Goal: Check status: Check status

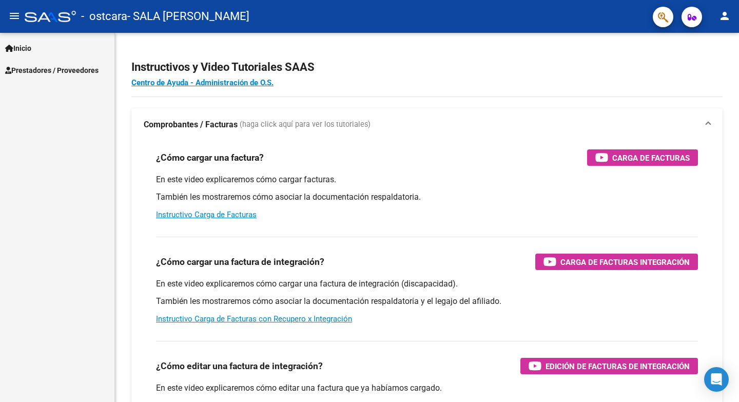
click at [70, 69] on span "Prestadores / Proveedores" at bounding box center [51, 70] width 93 height 11
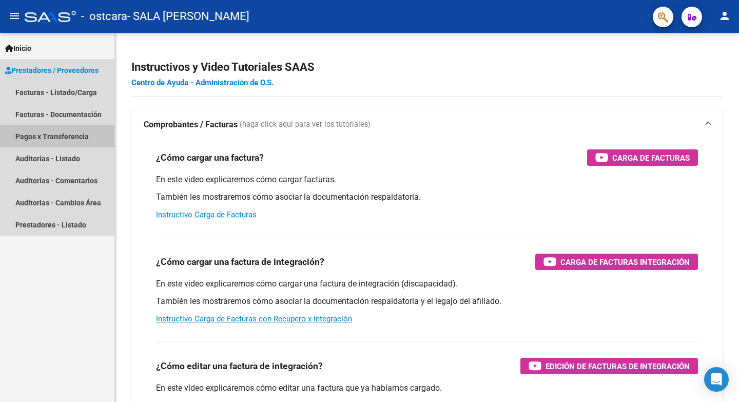
click at [77, 137] on link "Pagos x Transferencia" at bounding box center [57, 136] width 114 height 22
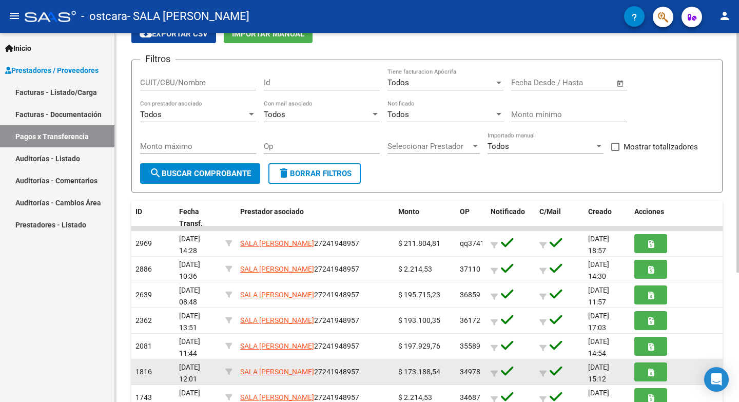
scroll to position [103, 0]
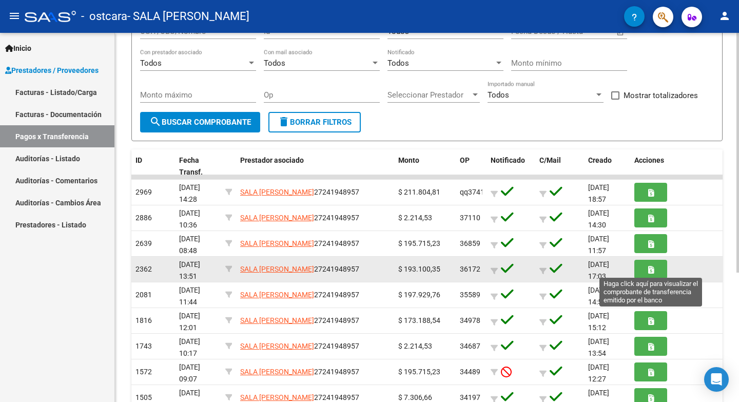
click at [657, 264] on button "button" at bounding box center [650, 269] width 33 height 19
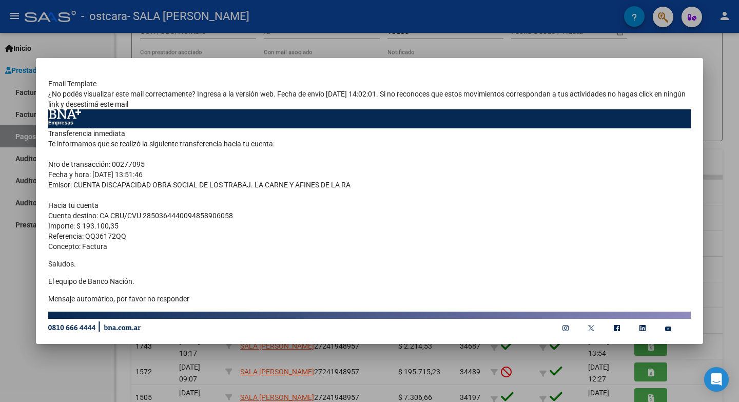
click at [716, 232] on div at bounding box center [369, 201] width 739 height 402
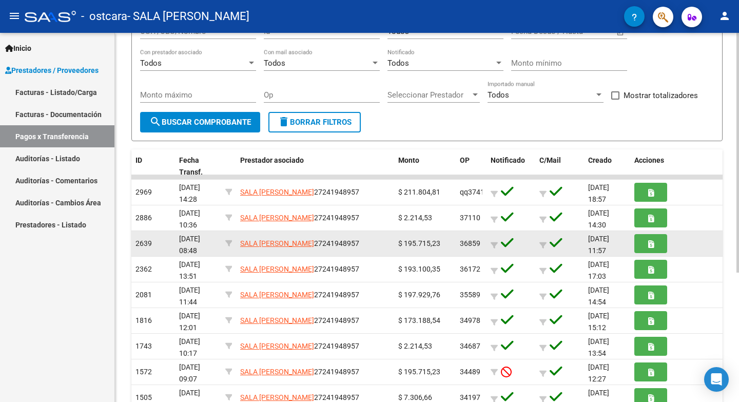
scroll to position [154, 0]
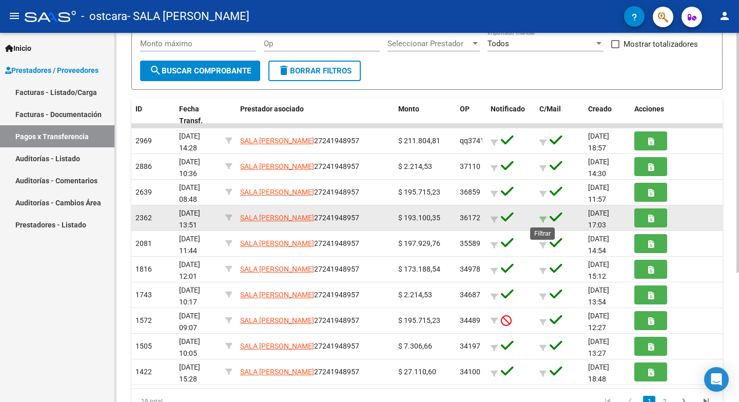
click at [546, 220] on icon at bounding box center [542, 219] width 7 height 7
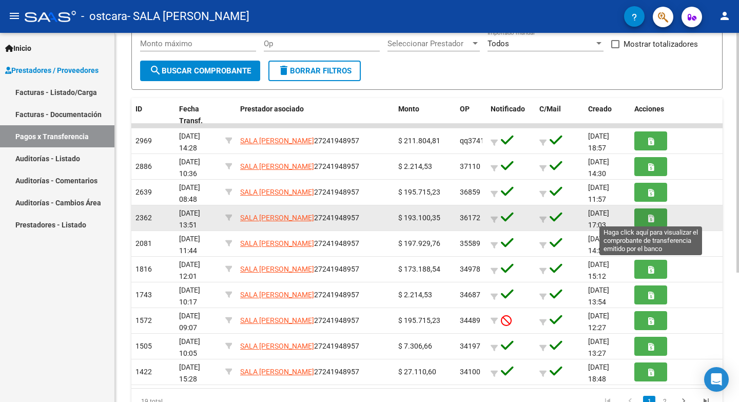
click at [645, 215] on button "button" at bounding box center [650, 217] width 33 height 19
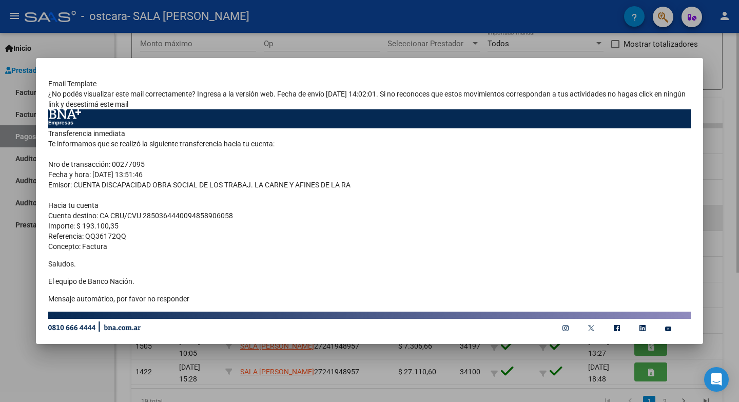
scroll to position [2, 0]
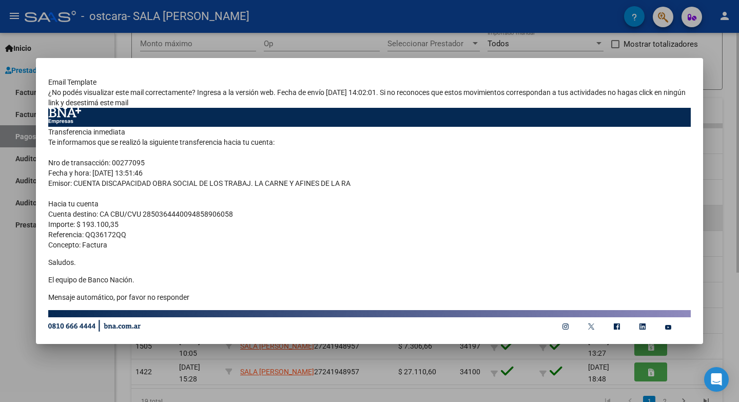
click at [645, 215] on td "Transferencia inmediata Te informamos que se realizó la siguiente transferencia…" at bounding box center [369, 218] width 642 height 183
click at [735, 156] on div at bounding box center [369, 201] width 739 height 402
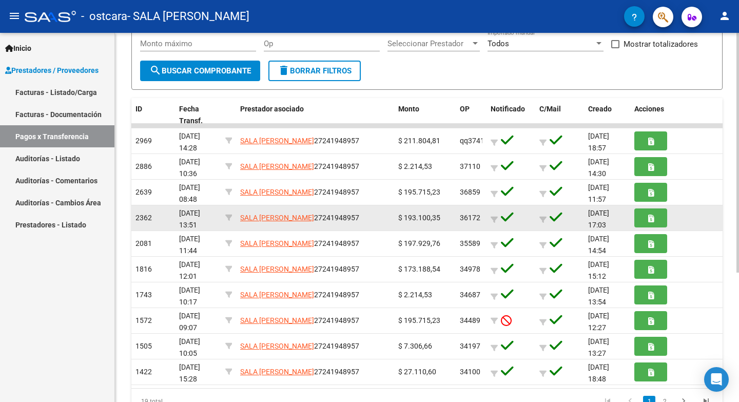
click at [143, 217] on span "2362" at bounding box center [143, 217] width 16 height 8
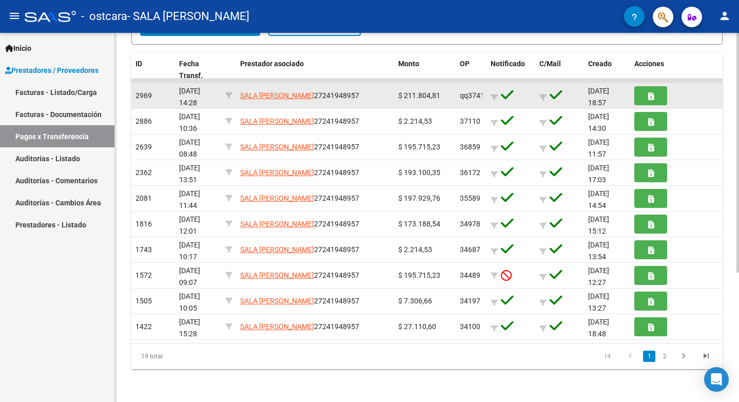
scroll to position [0, 0]
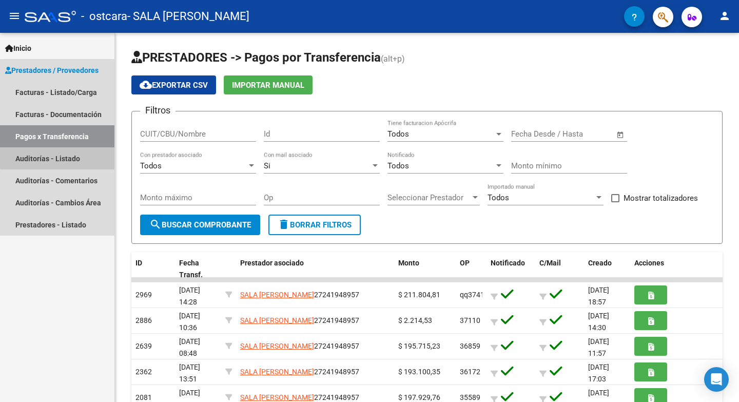
click at [68, 156] on link "Auditorías - Listado" at bounding box center [57, 158] width 114 height 22
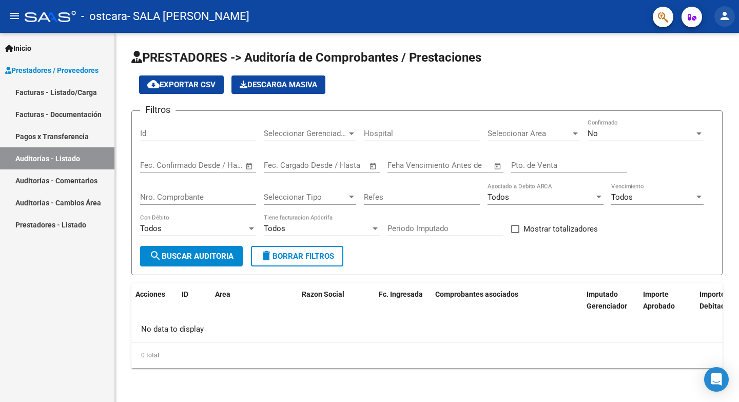
click at [728, 15] on mat-icon "person" at bounding box center [724, 16] width 12 height 12
click at [705, 67] on button "exit_to_app Salir" at bounding box center [703, 67] width 63 height 25
